Goal: Task Accomplishment & Management: Use online tool/utility

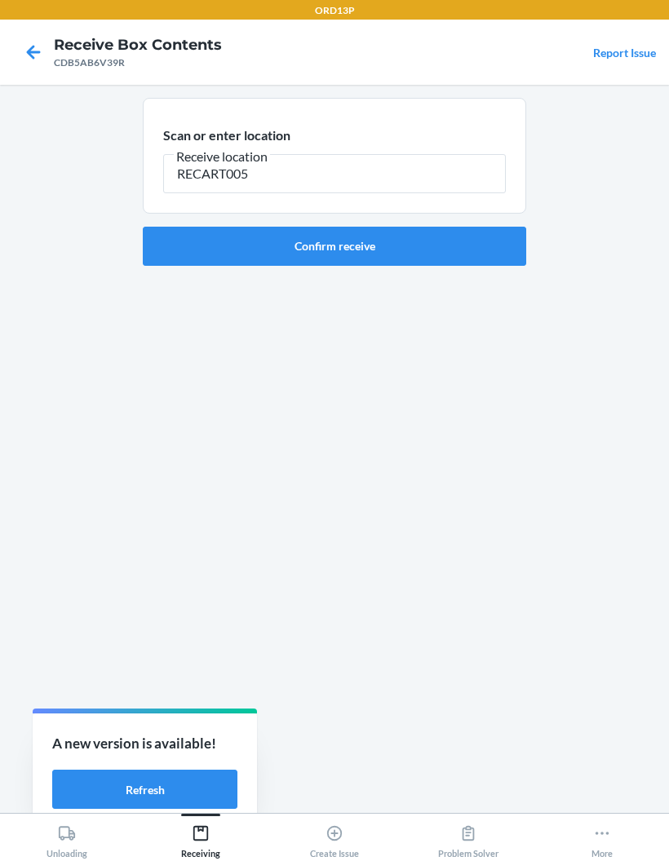
type input "RECART005"
click at [378, 250] on button "Confirm receive" at bounding box center [334, 246] width 383 height 39
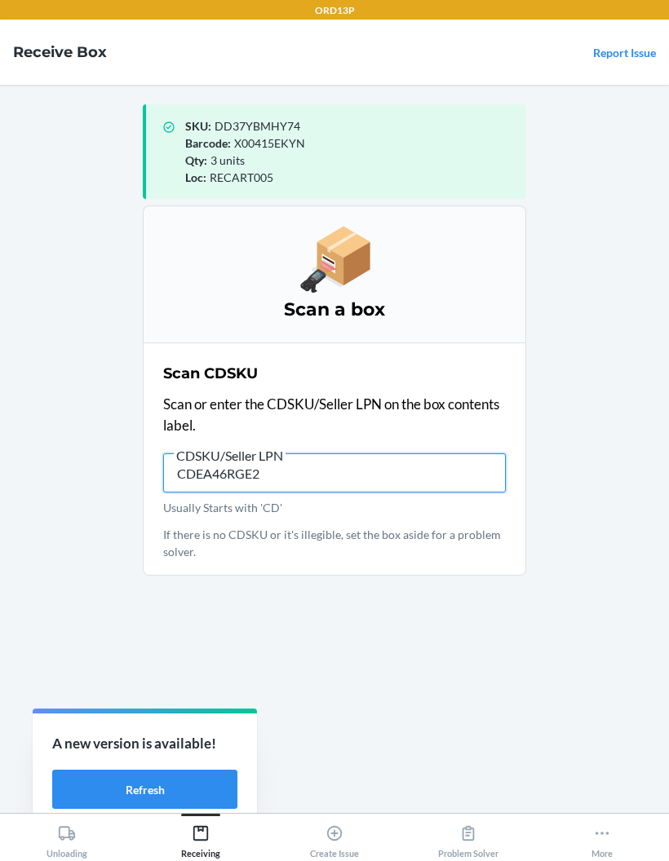
type input "CDEA46RGE2Q"
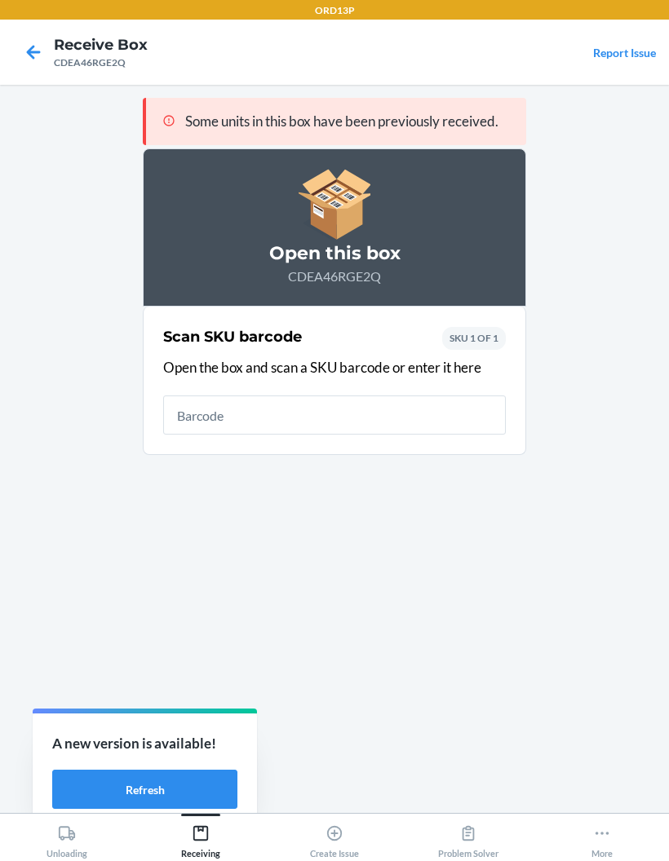
click at [100, 796] on button "Refresh" at bounding box center [144, 789] width 185 height 39
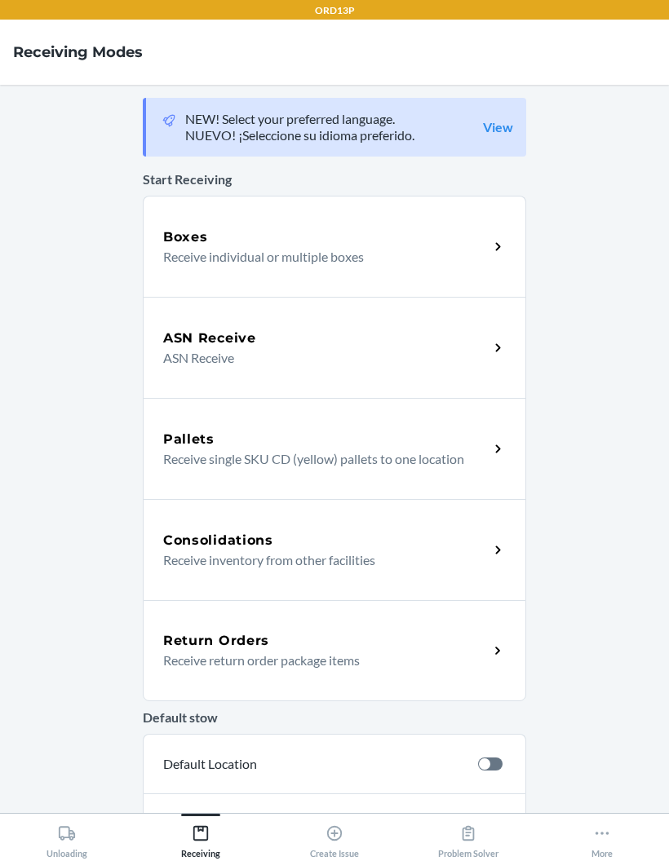
click at [193, 243] on h5 "Boxes" at bounding box center [185, 238] width 45 height 20
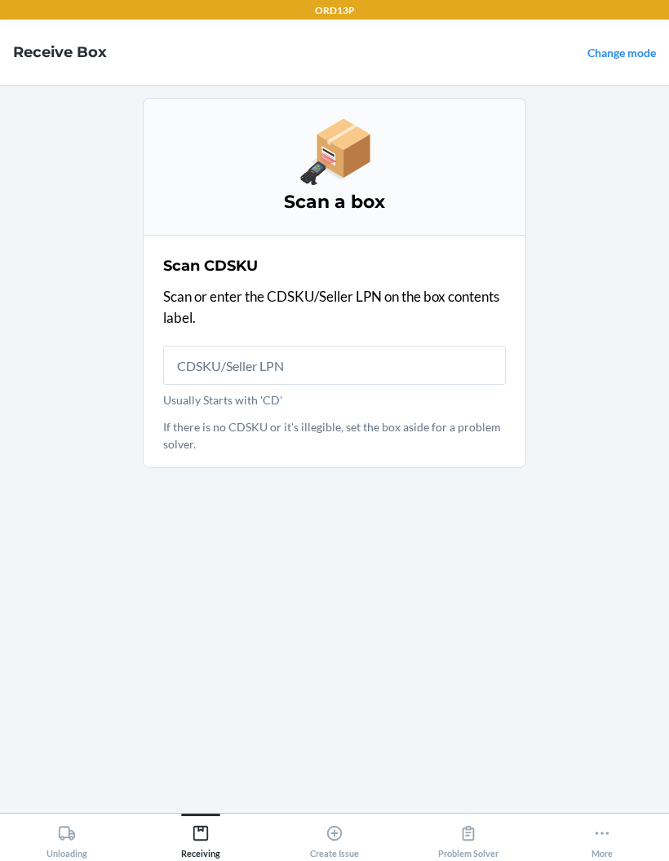
click at [208, 350] on input "Usually Starts with 'CD'" at bounding box center [334, 365] width 343 height 39
click at [406, 356] on input "Usually Starts with 'CD'" at bounding box center [334, 365] width 343 height 39
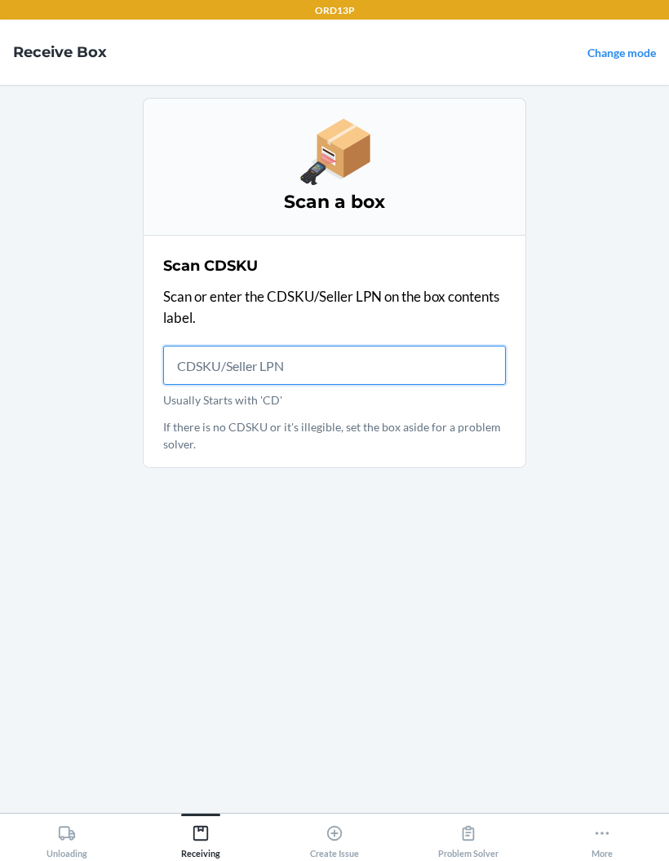
click at [207, 360] on input "Usually Starts with 'CD'" at bounding box center [334, 365] width 343 height 39
type input "CDEA46RGE2Q"
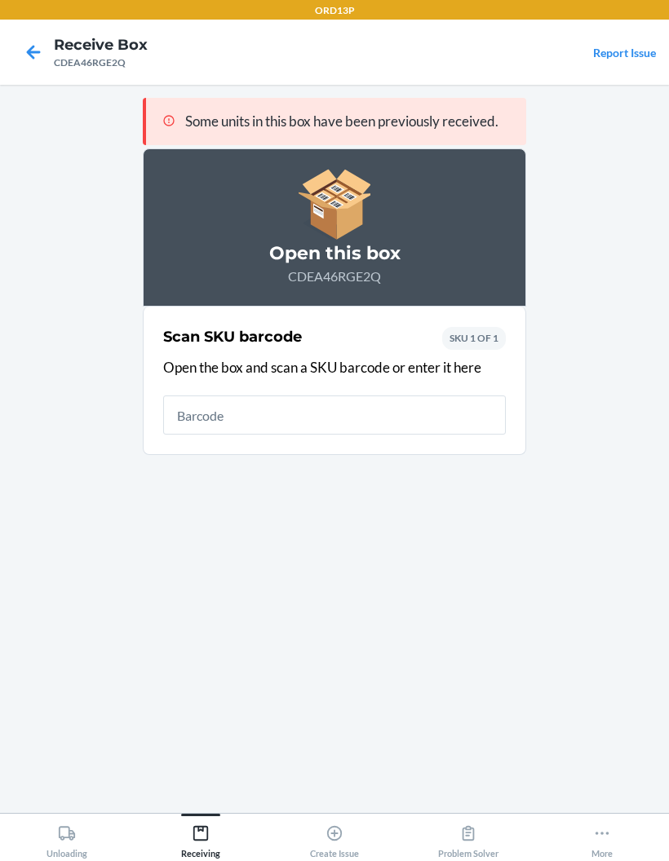
click at [378, 427] on input "text" at bounding box center [334, 415] width 343 height 39
type input "X0049C187F"
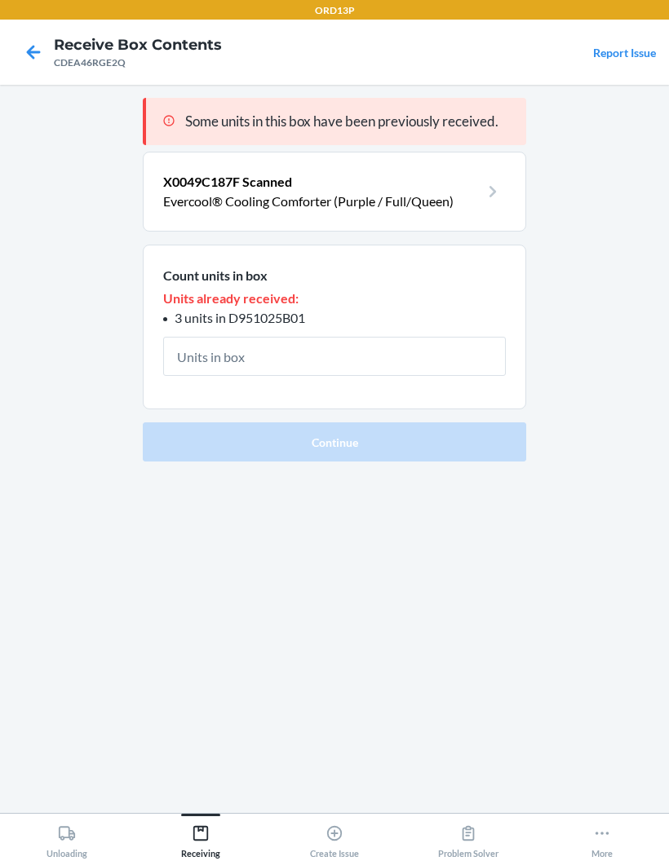
click at [41, 49] on icon at bounding box center [34, 52] width 28 height 28
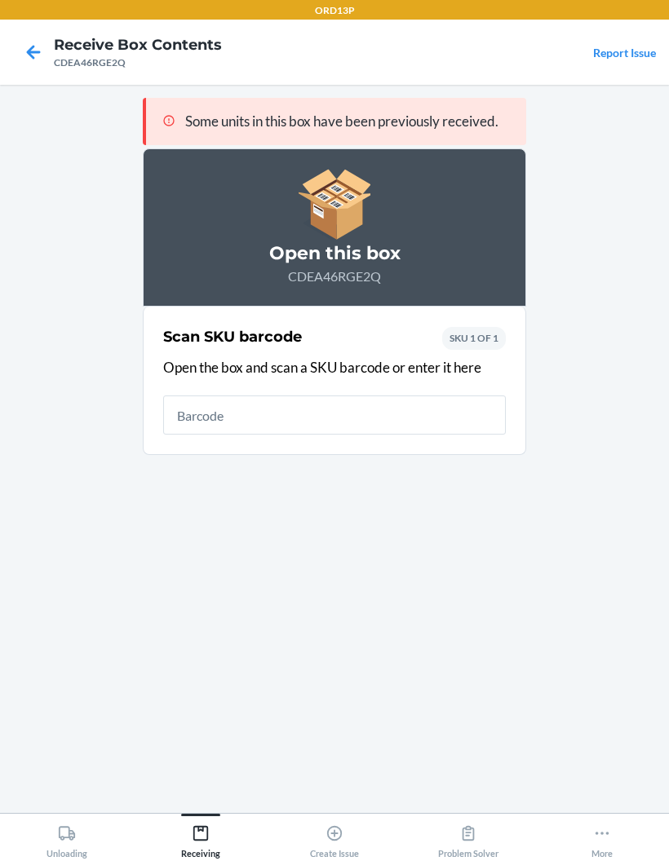
click at [45, 52] on icon at bounding box center [34, 52] width 28 height 28
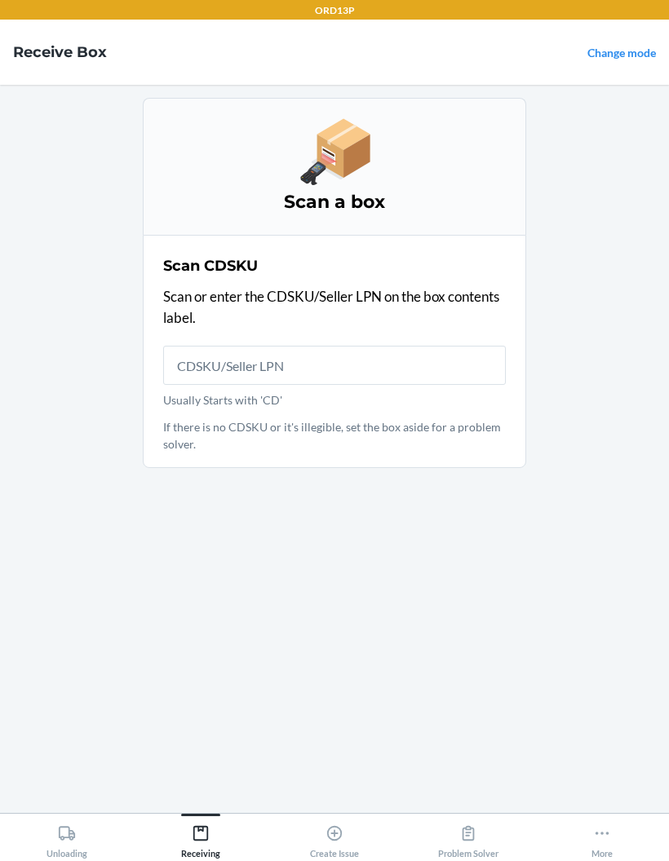
click at [207, 346] on input "Usually Starts with 'CD'" at bounding box center [334, 365] width 343 height 39
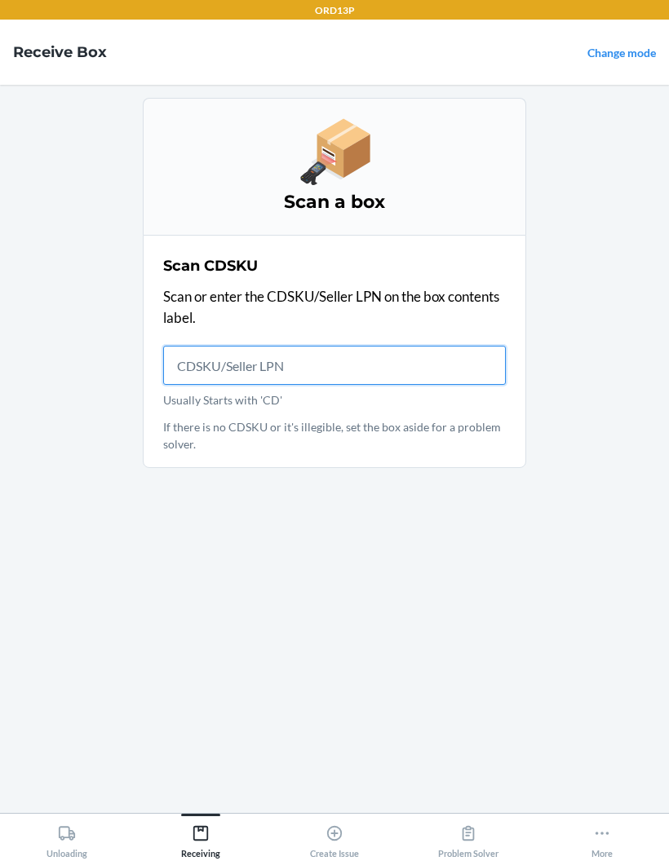
click at [346, 355] on input "Usually Starts with 'CD'" at bounding box center [334, 365] width 343 height 39
type input "CDPKMKUFTMJ"
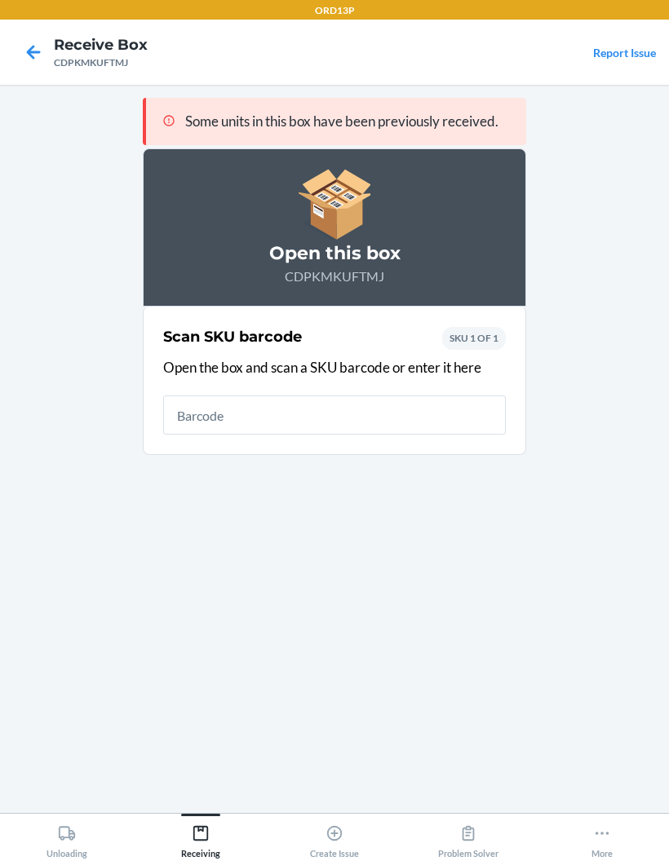
click at [405, 410] on input "text" at bounding box center [334, 415] width 343 height 39
type input "852852007627"
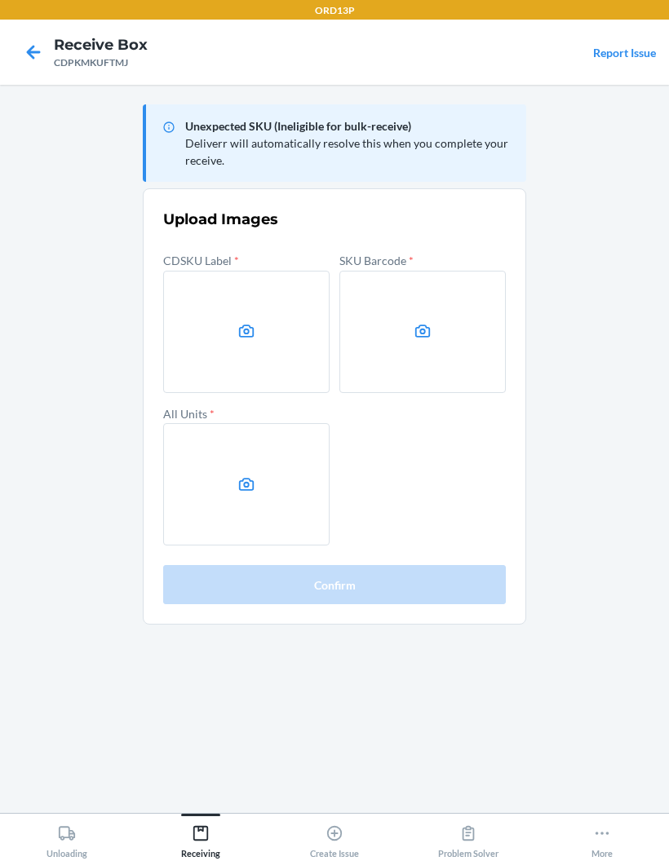
click at [250, 315] on label at bounding box center [246, 332] width 166 height 122
click at [0, 0] on input "file" at bounding box center [0, 0] width 0 height 0
click at [254, 355] on label at bounding box center [246, 332] width 166 height 122
click at [0, 0] on input "file" at bounding box center [0, 0] width 0 height 0
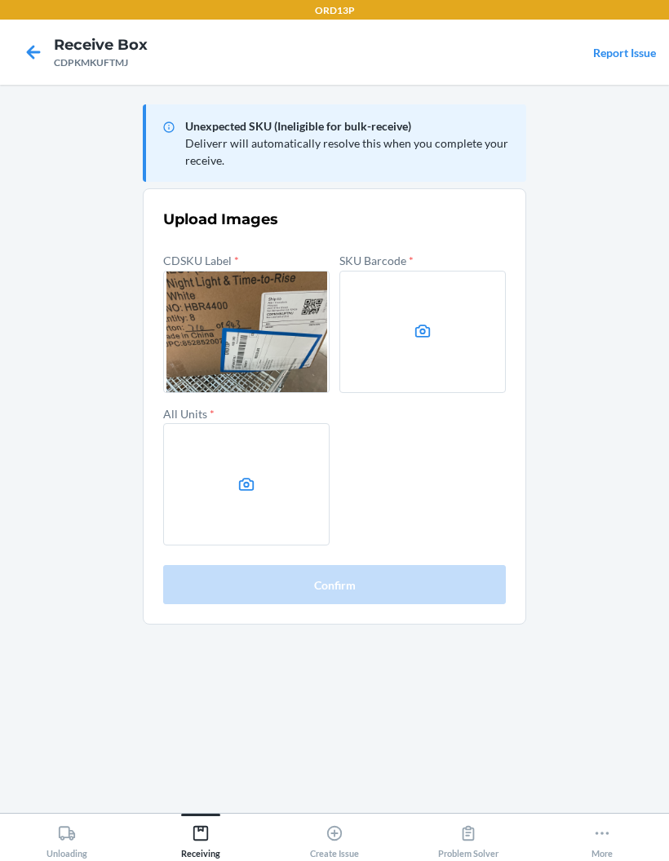
click at [408, 310] on label at bounding box center [422, 332] width 166 height 122
click at [0, 0] on input "file" at bounding box center [0, 0] width 0 height 0
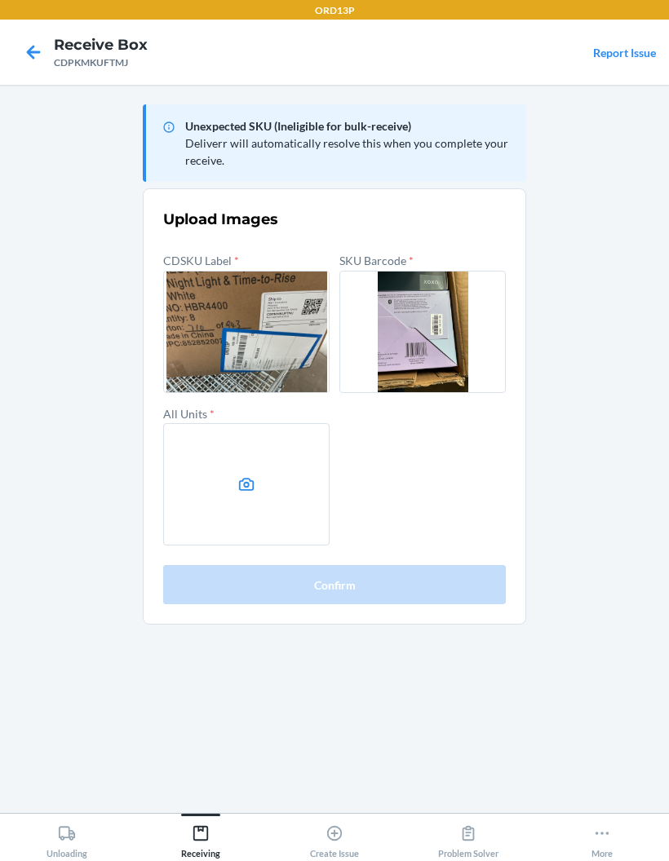
click at [210, 485] on label at bounding box center [246, 484] width 166 height 122
click at [0, 0] on input "file" at bounding box center [0, 0] width 0 height 0
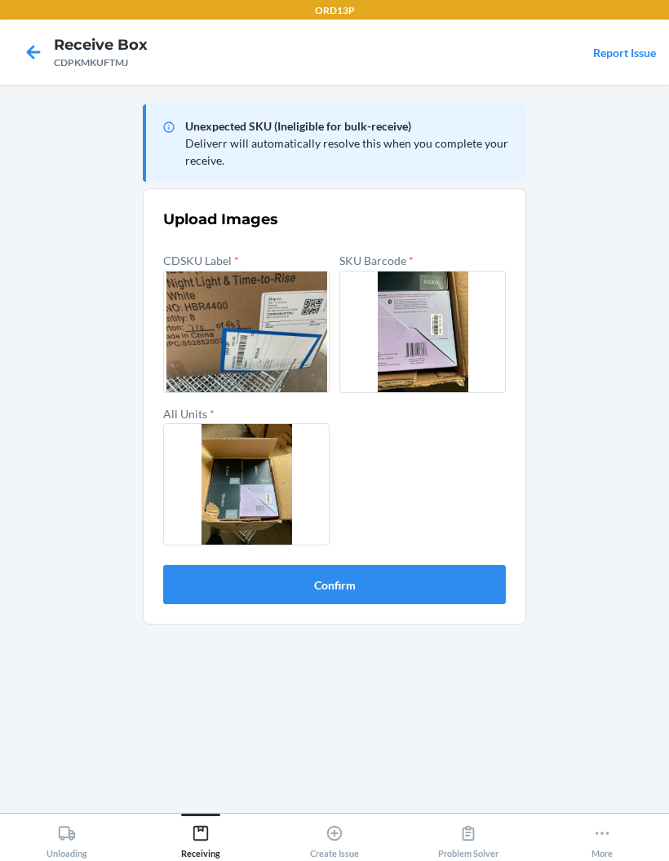
click at [422, 586] on button "Confirm" at bounding box center [334, 584] width 343 height 39
